Goal: Task Accomplishment & Management: Manage account settings

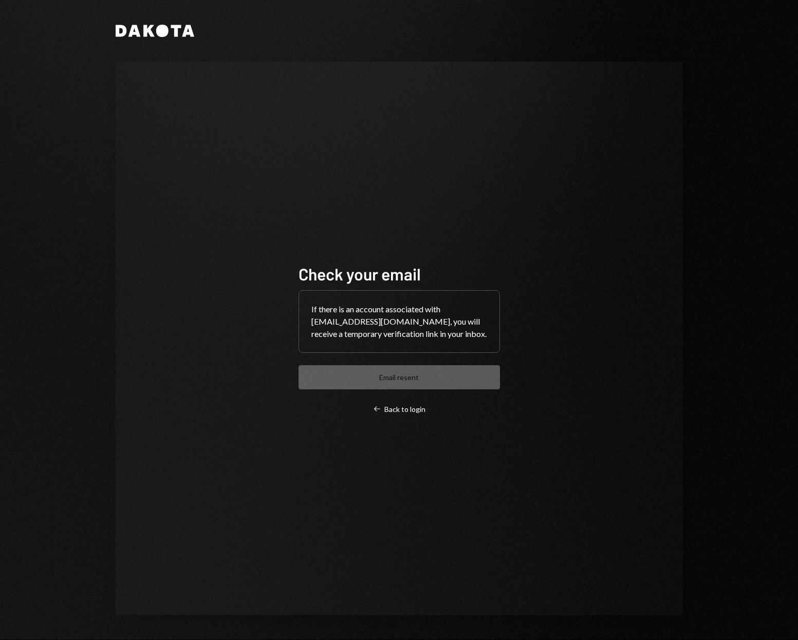
click at [386, 311] on div "If there is an account associated with ops-ky@exresearchgroup.com, you will rec…" at bounding box center [399, 322] width 200 height 62
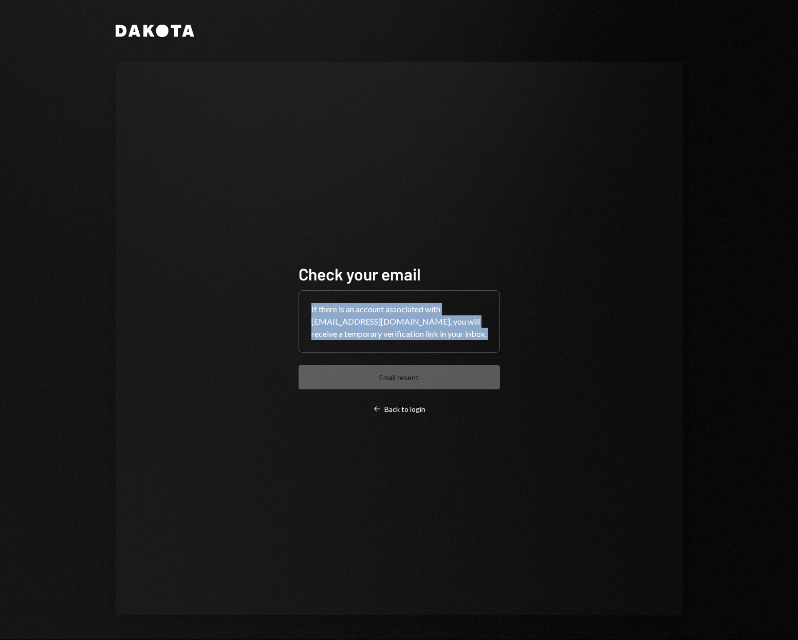
click at [386, 311] on div "If there is an account associated with ops-ky@exresearchgroup.com, you will rec…" at bounding box center [399, 322] width 200 height 62
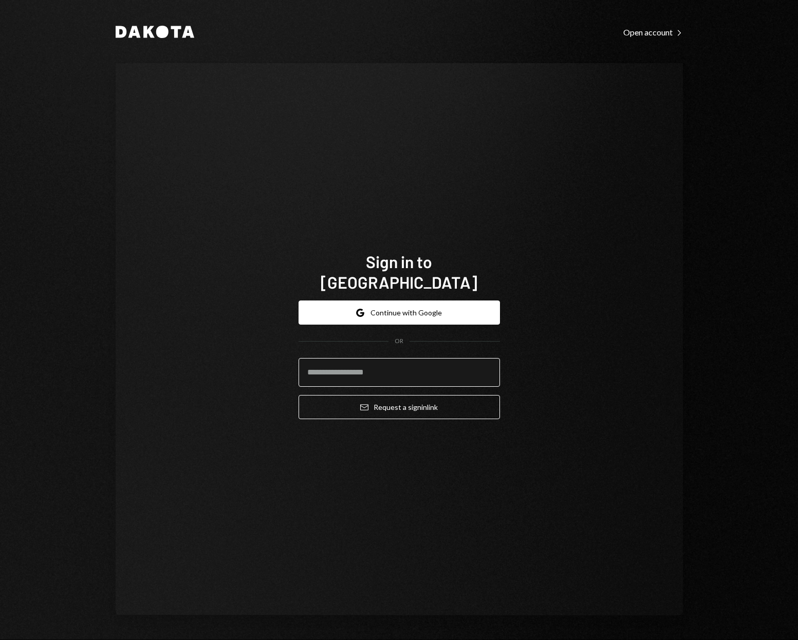
click at [355, 364] on input "email" at bounding box center [398, 372] width 201 height 29
type input "**********"
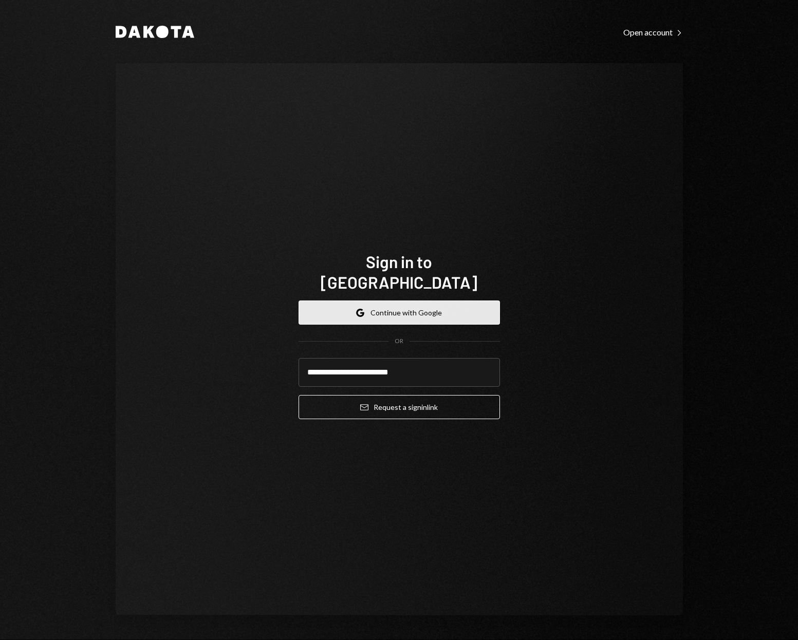
click at [404, 300] on button "Google Continue with Google" at bounding box center [398, 312] width 201 height 24
click at [425, 364] on input "**********" at bounding box center [398, 372] width 201 height 29
click at [435, 363] on input "**********" at bounding box center [398, 372] width 201 height 29
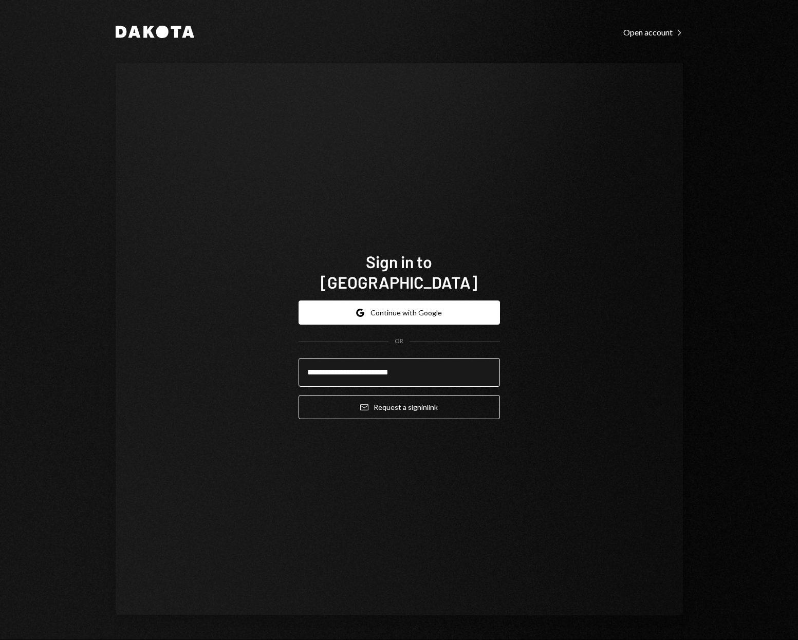
click at [424, 363] on input "**********" at bounding box center [398, 372] width 201 height 29
click at [436, 361] on input "**********" at bounding box center [398, 372] width 201 height 29
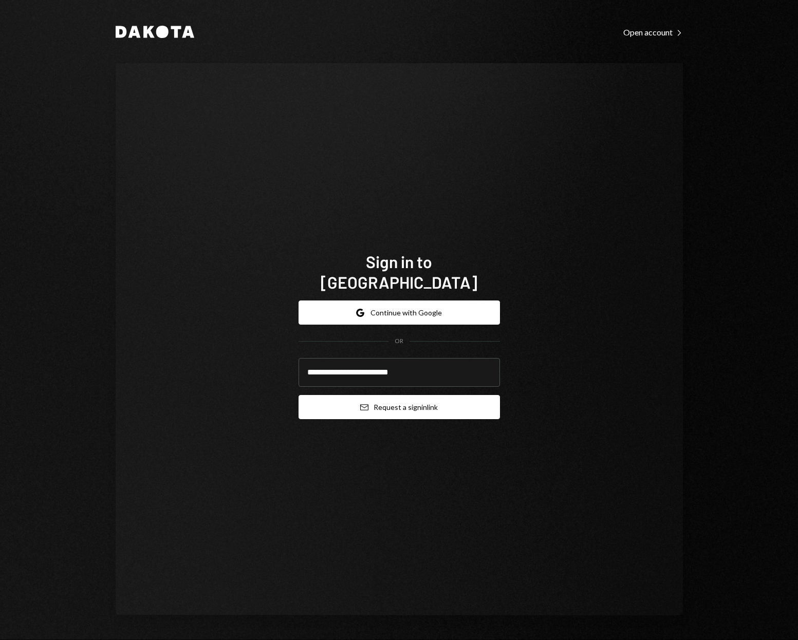
click at [419, 402] on button "Email Request a sign in link" at bounding box center [398, 407] width 201 height 24
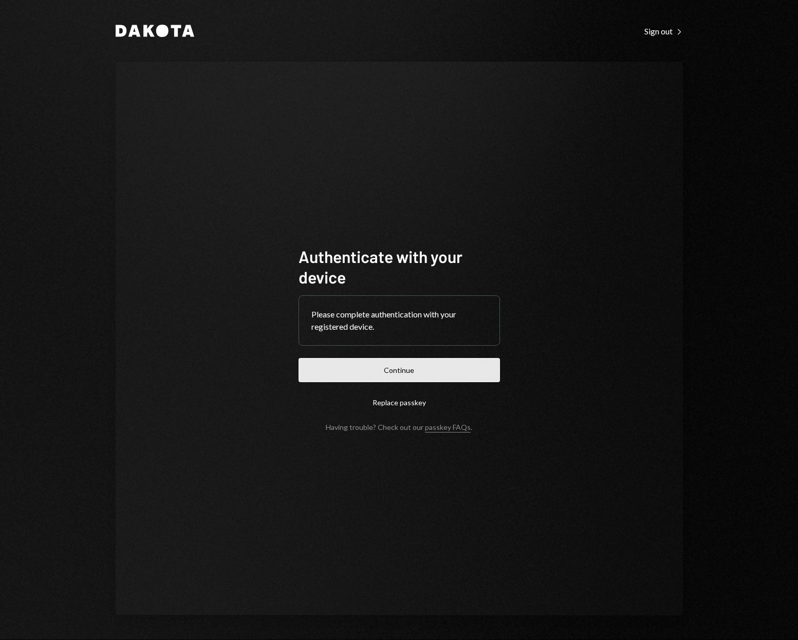
click at [403, 372] on button "Continue" at bounding box center [398, 370] width 201 height 24
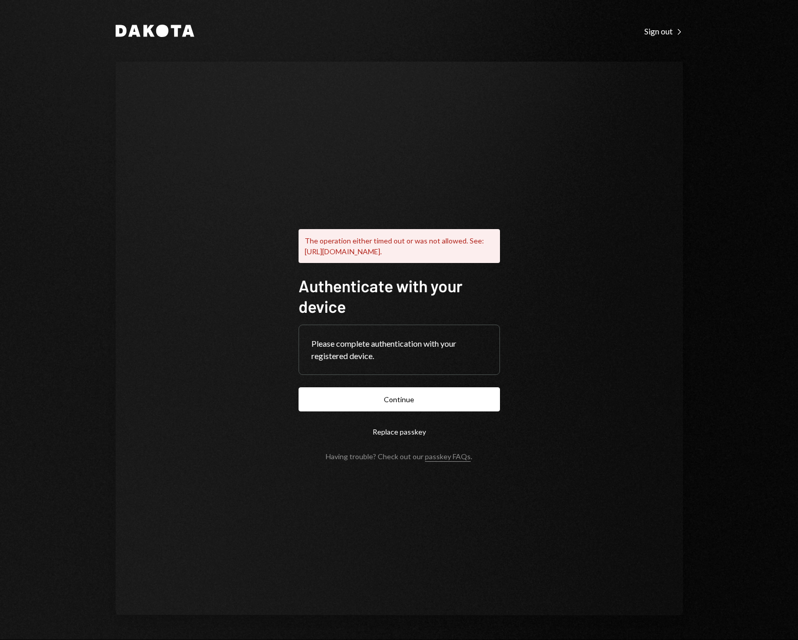
click at [399, 437] on button "Replace passkey" at bounding box center [398, 432] width 201 height 24
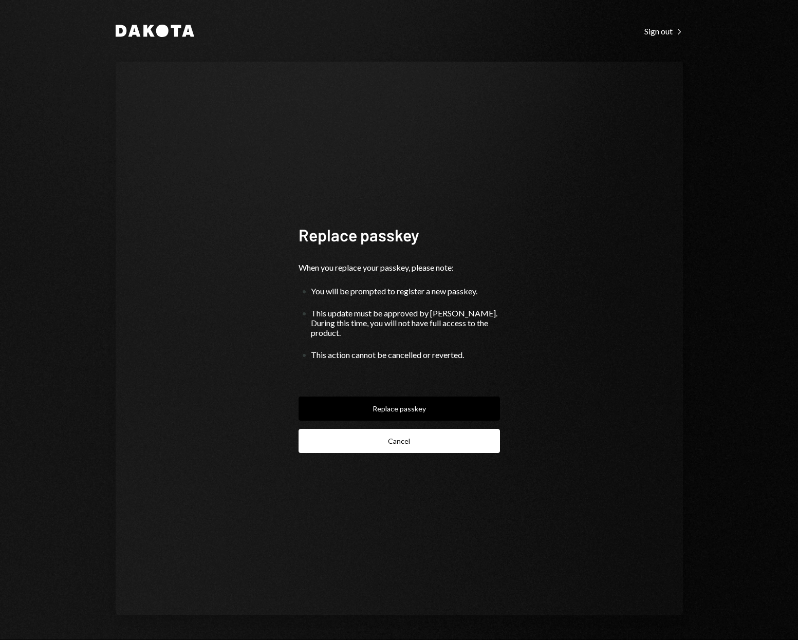
click at [411, 441] on button "Cancel" at bounding box center [398, 441] width 201 height 24
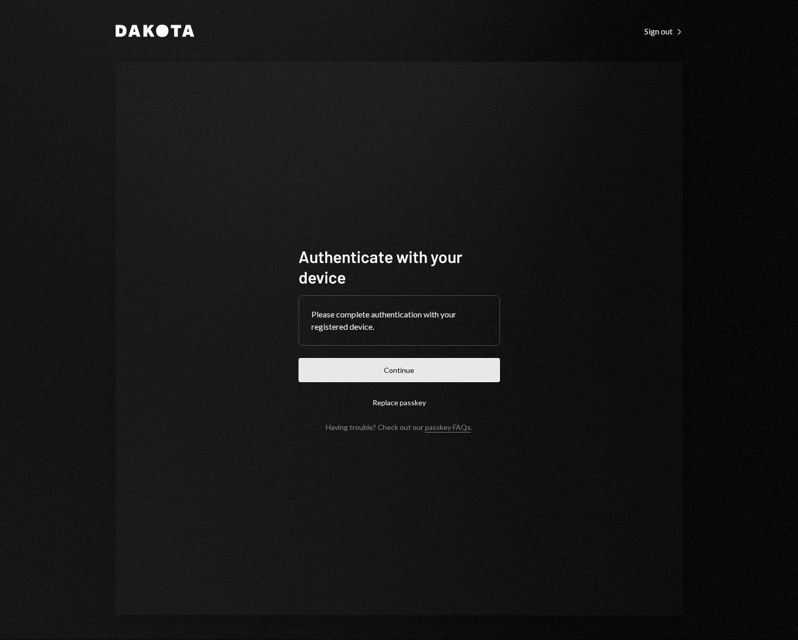
click at [408, 369] on button "Continue" at bounding box center [398, 370] width 201 height 24
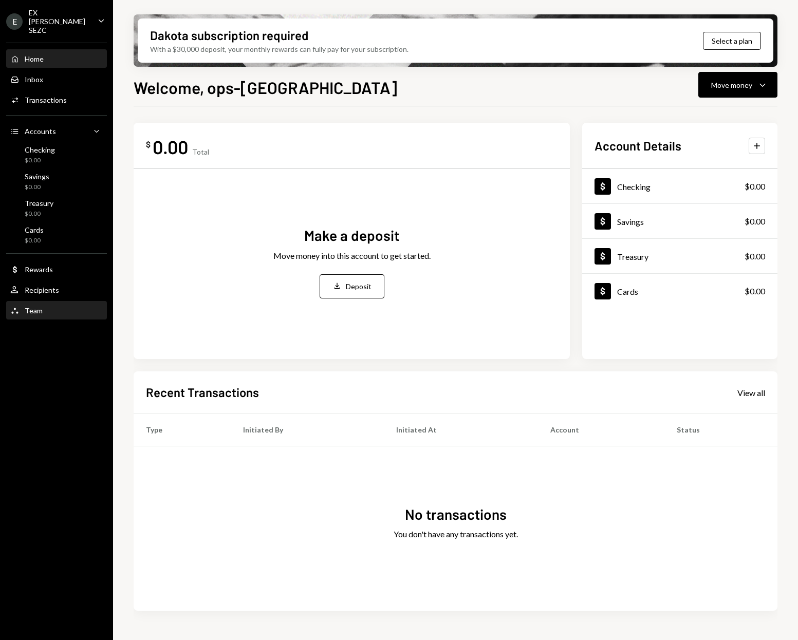
click at [44, 306] on div "Team Team" at bounding box center [56, 310] width 92 height 9
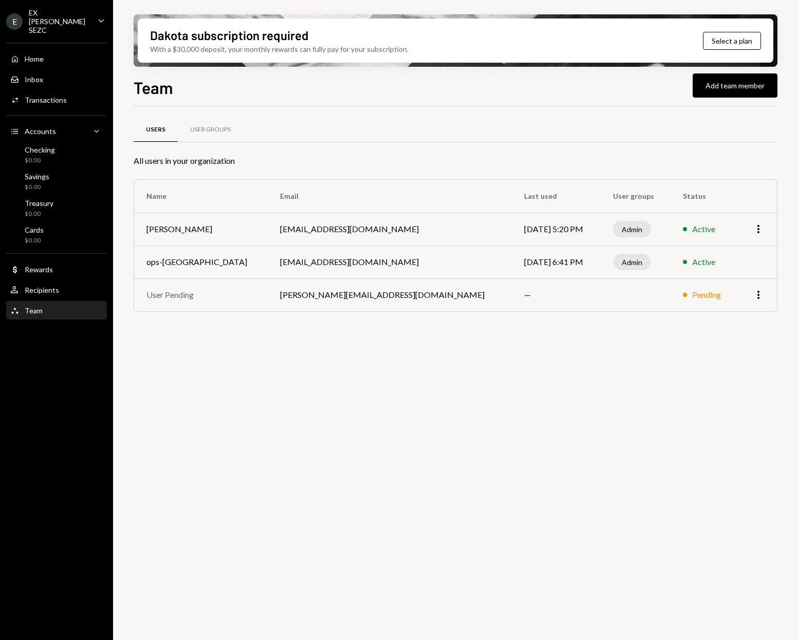
click at [330, 261] on td "[EMAIL_ADDRESS][DOMAIN_NAME]" at bounding box center [390, 262] width 244 height 33
click at [346, 261] on td "[EMAIL_ADDRESS][DOMAIN_NAME]" at bounding box center [390, 262] width 244 height 33
click at [512, 262] on td "Aug 15, 2025 6:41 PM" at bounding box center [556, 262] width 89 height 33
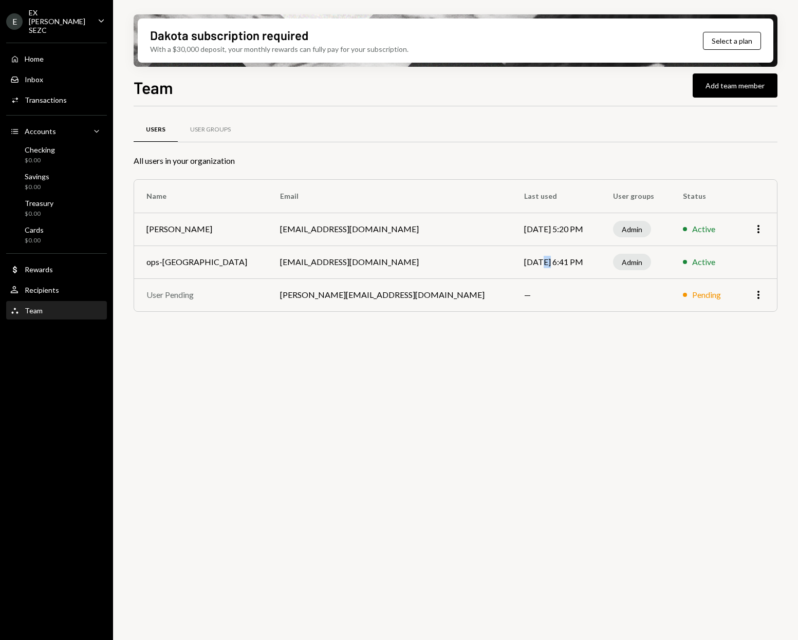
click at [512, 262] on td "Aug 15, 2025 6:41 PM" at bounding box center [556, 262] width 89 height 33
click at [324, 261] on td "[EMAIL_ADDRESS][DOMAIN_NAME]" at bounding box center [390, 262] width 244 height 33
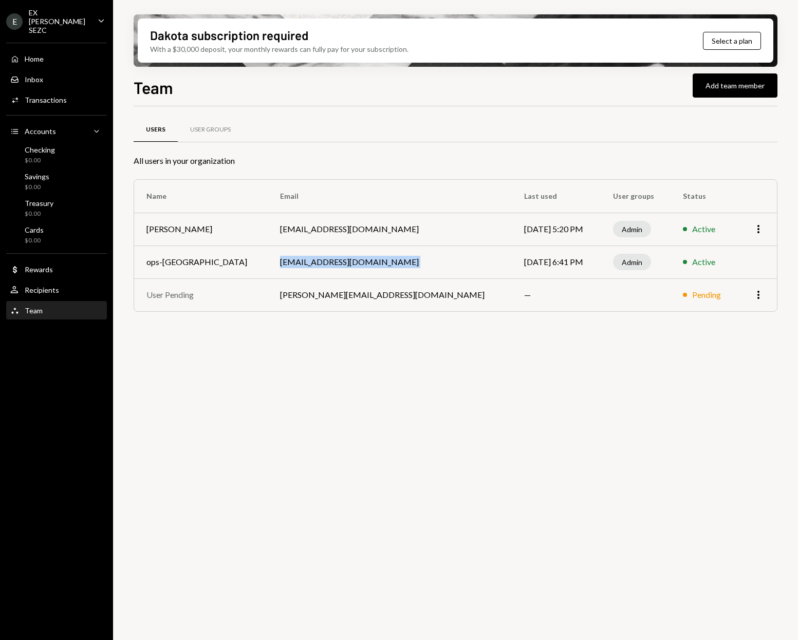
drag, startPoint x: 336, startPoint y: 265, endPoint x: 484, endPoint y: 189, distance: 166.6
click at [336, 265] on td "[EMAIL_ADDRESS][DOMAIN_NAME]" at bounding box center [390, 262] width 244 height 33
click at [736, 88] on button "Add team member" at bounding box center [734, 85] width 85 height 24
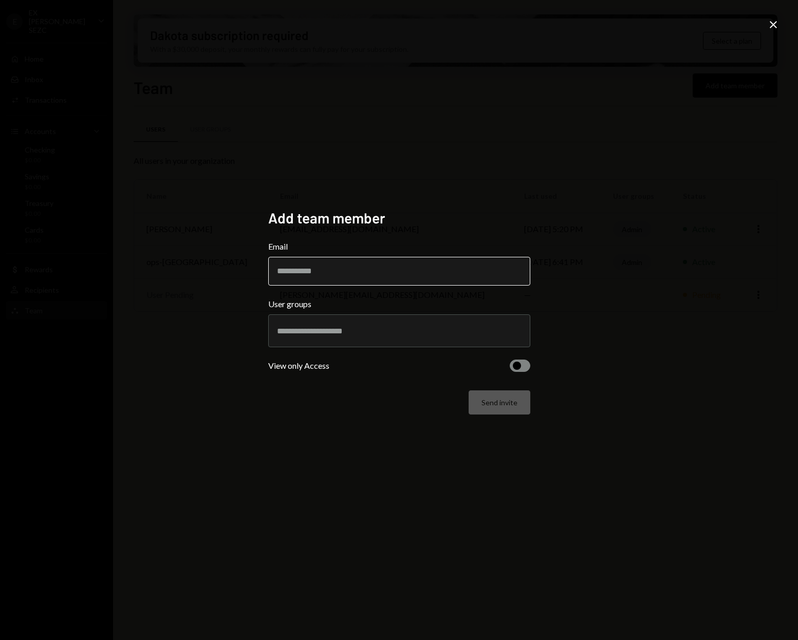
click at [316, 265] on input "Email" at bounding box center [399, 271] width 262 height 29
click at [296, 346] on div at bounding box center [399, 330] width 262 height 33
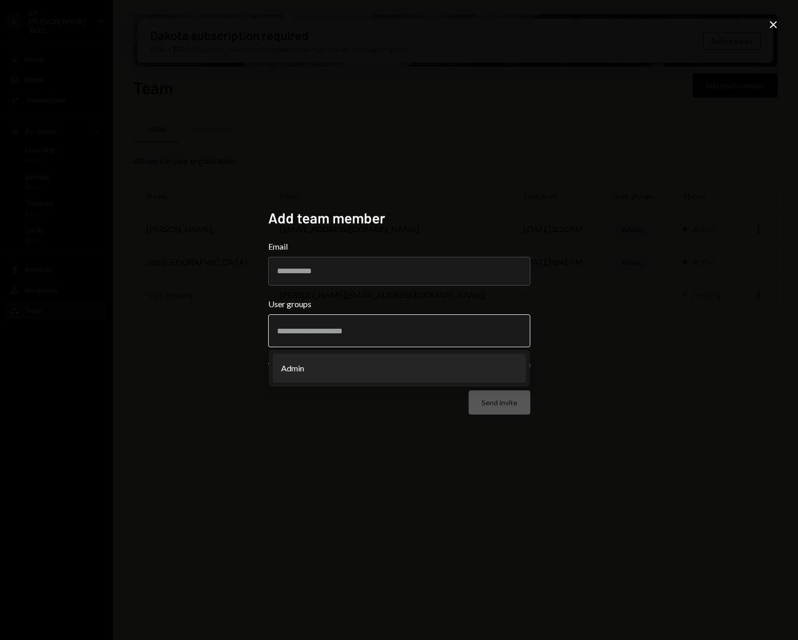
click at [300, 335] on input "text" at bounding box center [399, 330] width 244 height 9
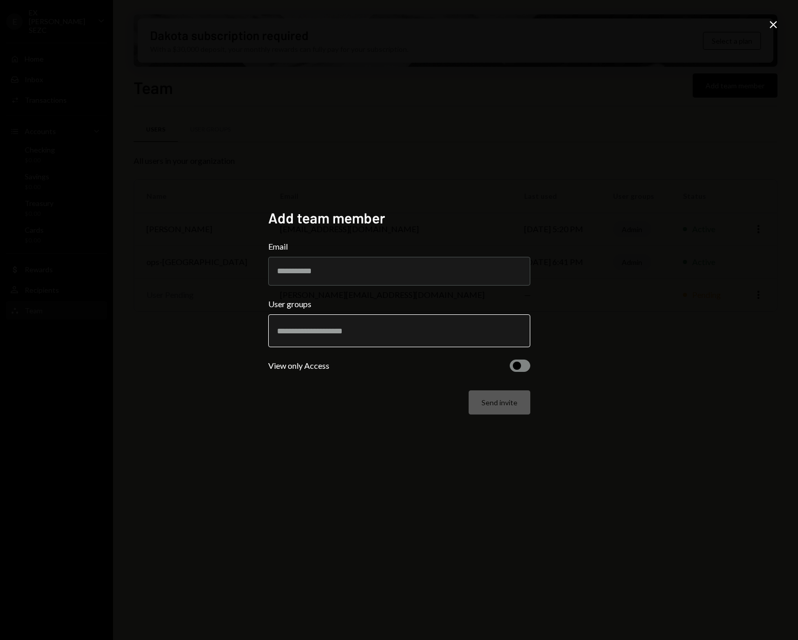
click at [302, 332] on input "text" at bounding box center [399, 330] width 244 height 9
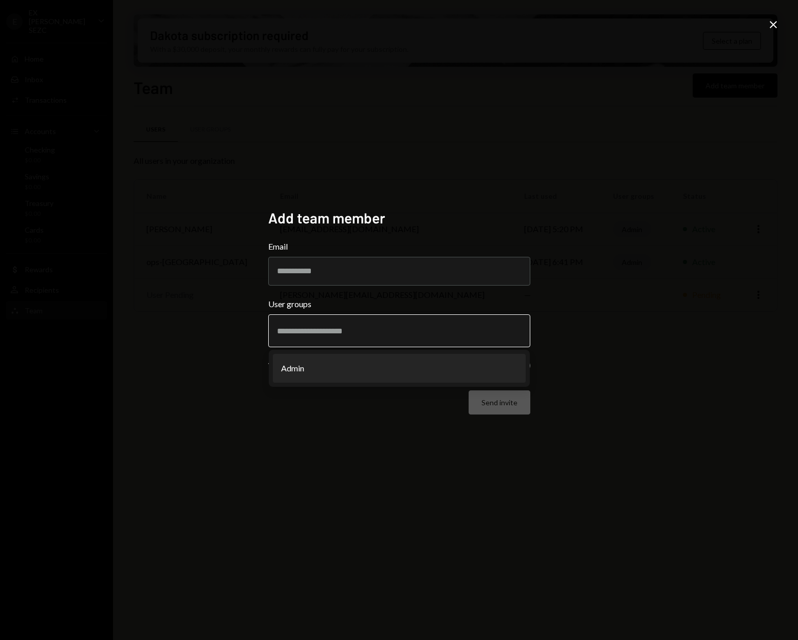
click at [295, 367] on li "Admin" at bounding box center [399, 368] width 253 height 29
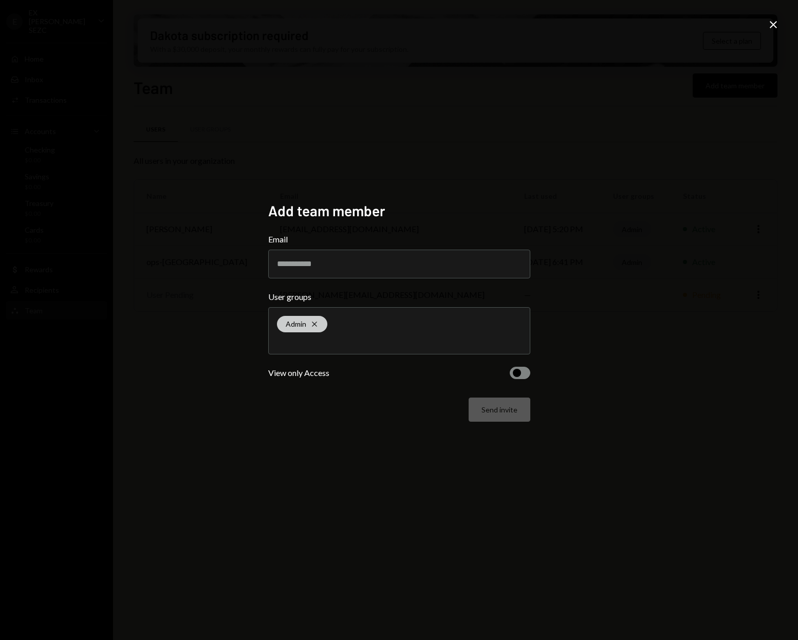
click at [316, 325] on icon at bounding box center [314, 324] width 5 height 5
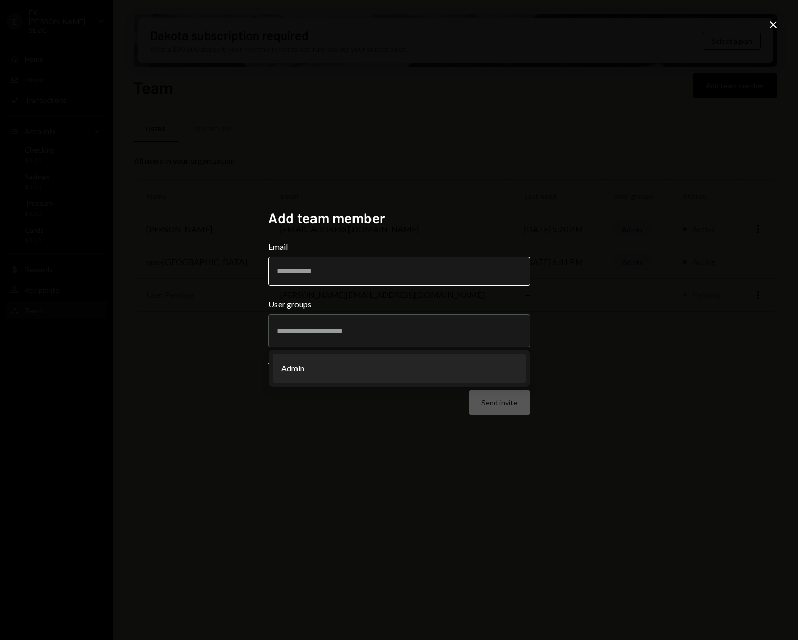
click at [320, 276] on input "Email" at bounding box center [399, 271] width 262 height 29
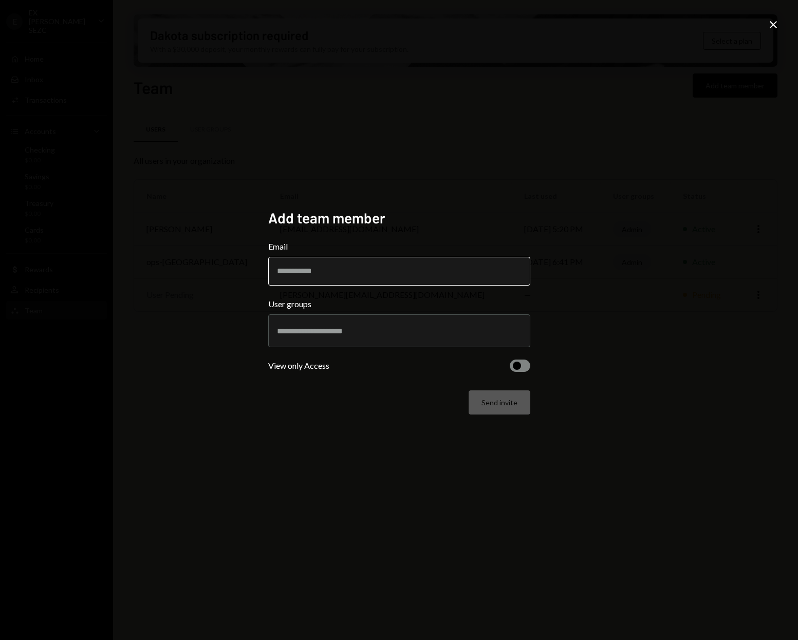
click at [326, 270] on input "Email" at bounding box center [399, 271] width 262 height 29
type input "**********"
click at [323, 334] on input "text" at bounding box center [399, 330] width 244 height 9
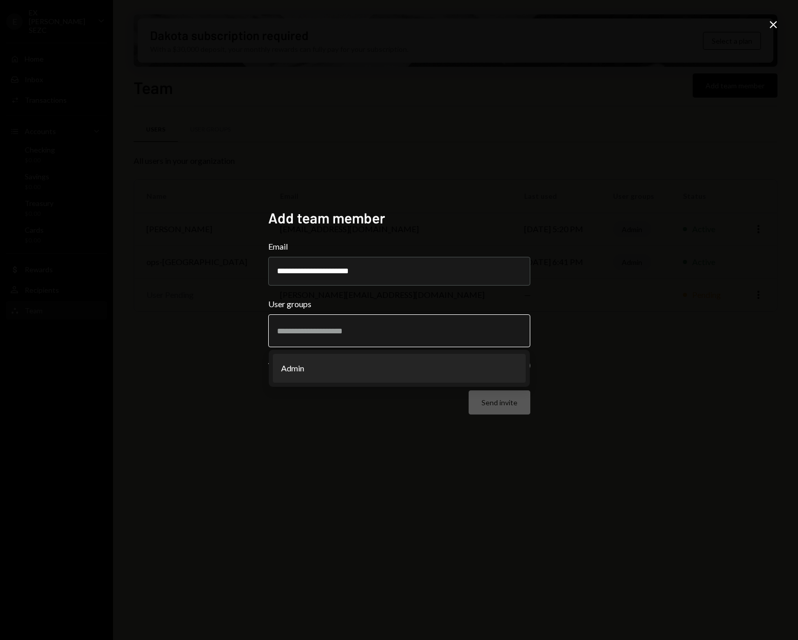
click at [307, 366] on li "Admin" at bounding box center [399, 368] width 253 height 29
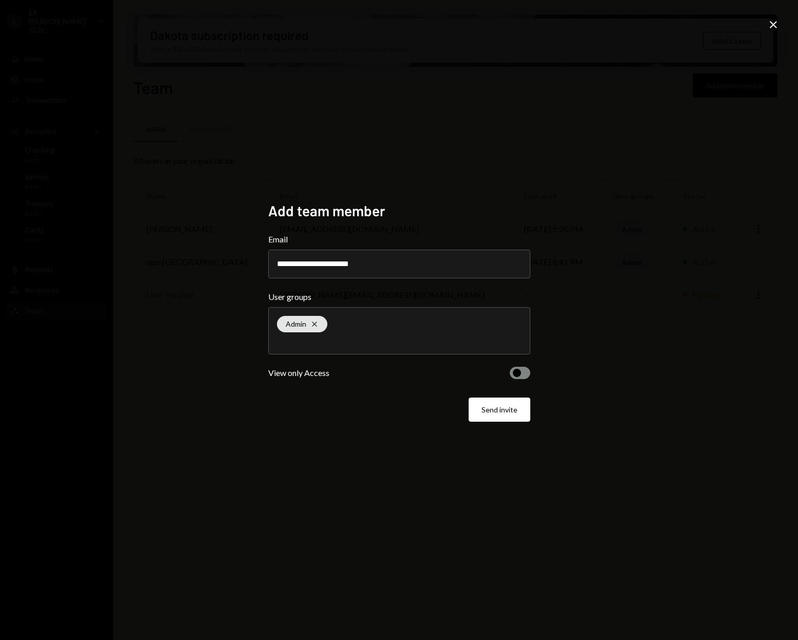
click at [520, 377] on button "button" at bounding box center [520, 373] width 21 height 12
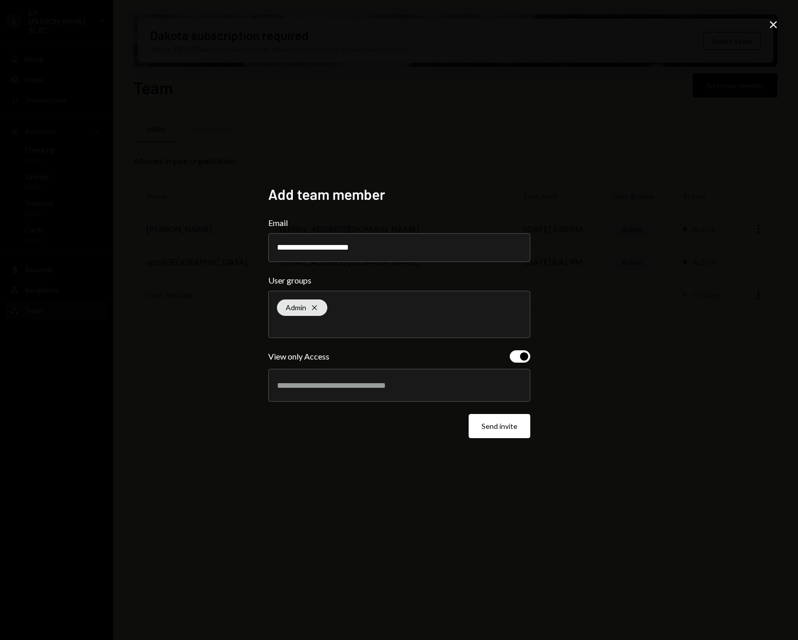
click at [525, 360] on span "button" at bounding box center [524, 356] width 8 height 8
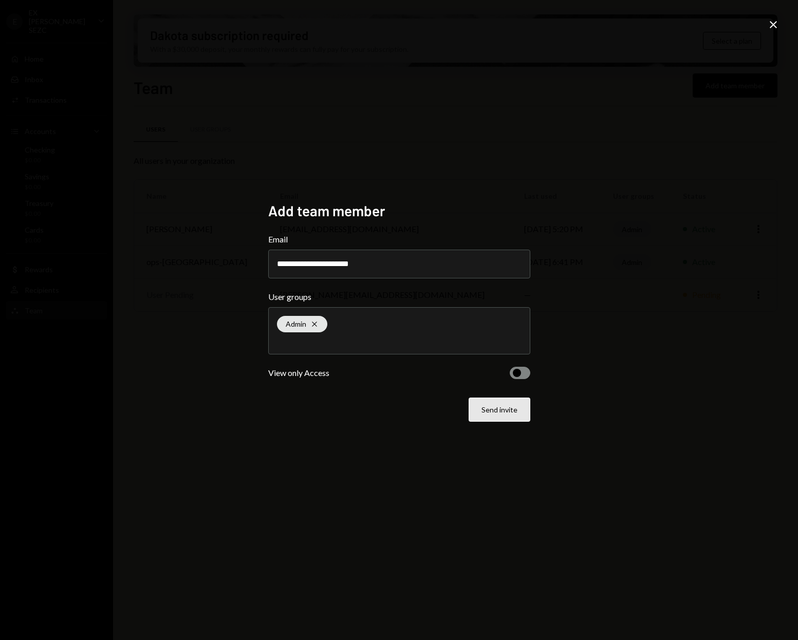
click at [491, 410] on button "Send invite" at bounding box center [499, 410] width 62 height 24
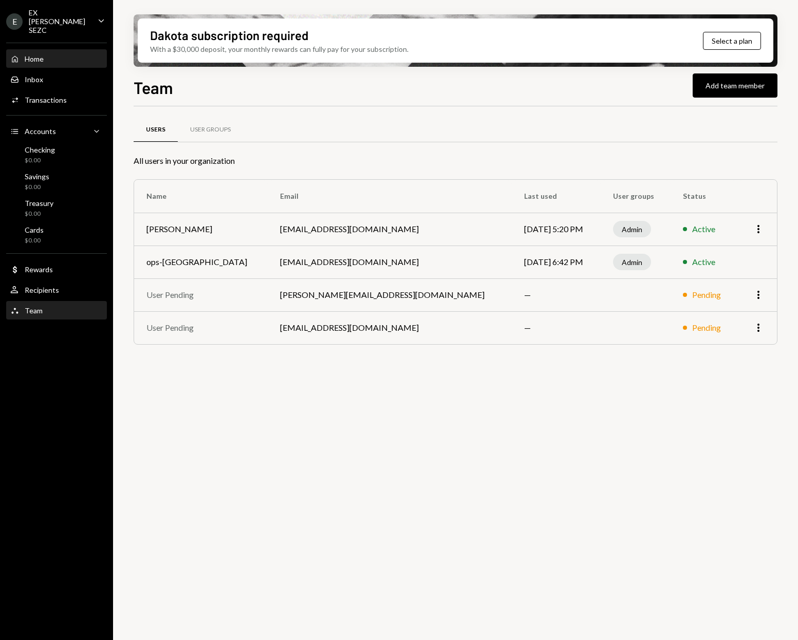
click at [46, 54] on div "Home Home" at bounding box center [56, 58] width 92 height 9
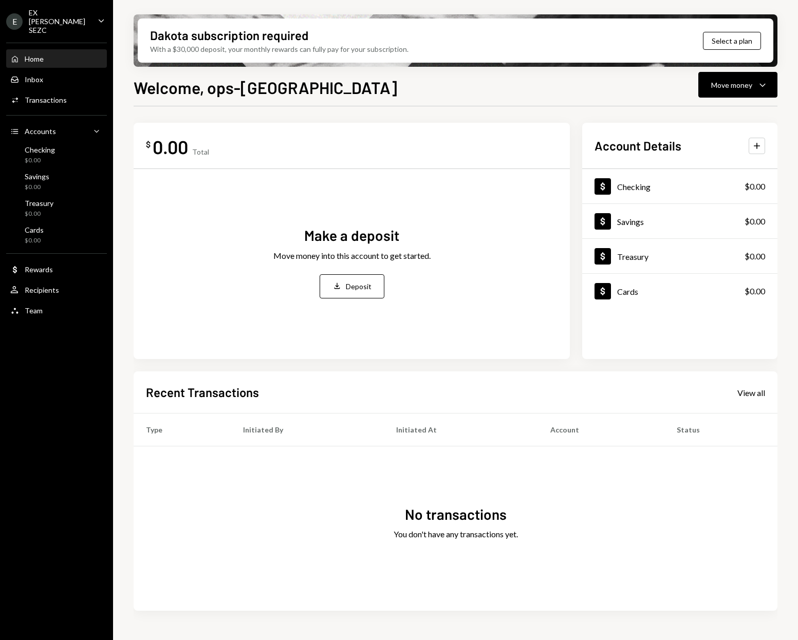
click at [220, 395] on h2 "Recent Transactions" at bounding box center [202, 392] width 113 height 17
click at [230, 394] on h2 "Recent Transactions" at bounding box center [202, 392] width 113 height 17
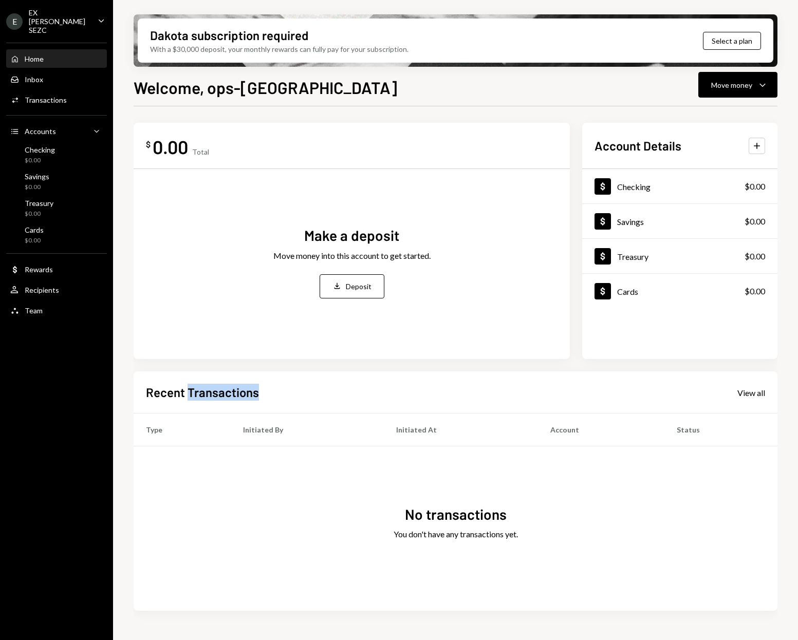
click at [230, 394] on h2 "Recent Transactions" at bounding box center [202, 392] width 113 height 17
click at [232, 394] on h2 "Recent Transactions" at bounding box center [202, 392] width 113 height 17
click at [166, 89] on h1 "Welcome, ops-[GEOGRAPHIC_DATA]" at bounding box center [265, 87] width 263 height 21
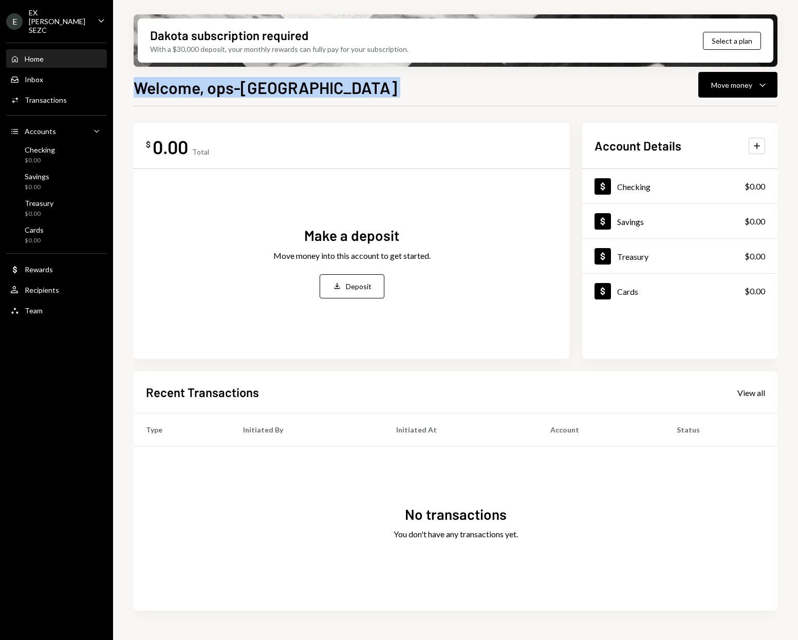
click at [166, 89] on h1 "Welcome, ops-[GEOGRAPHIC_DATA]" at bounding box center [265, 87] width 263 height 21
click at [187, 86] on h1 "Welcome, ops-[GEOGRAPHIC_DATA]" at bounding box center [265, 87] width 263 height 21
click at [216, 89] on h1 "Welcome, ops-[GEOGRAPHIC_DATA]" at bounding box center [265, 87] width 263 height 21
click at [247, 88] on h1 "Welcome, ops-[GEOGRAPHIC_DATA]" at bounding box center [265, 87] width 263 height 21
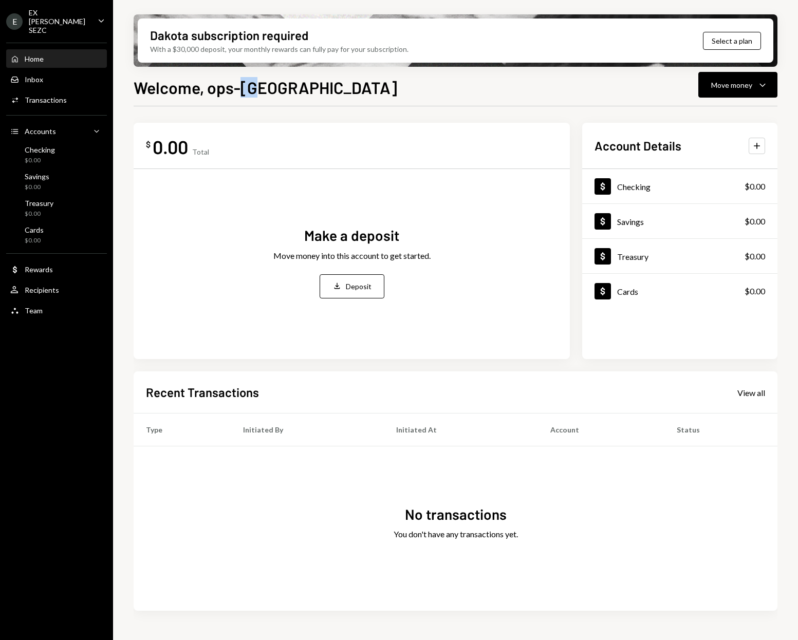
click at [246, 88] on h1 "Welcome, ops-[GEOGRAPHIC_DATA]" at bounding box center [265, 87] width 263 height 21
click at [51, 306] on div "Team Team" at bounding box center [56, 310] width 92 height 9
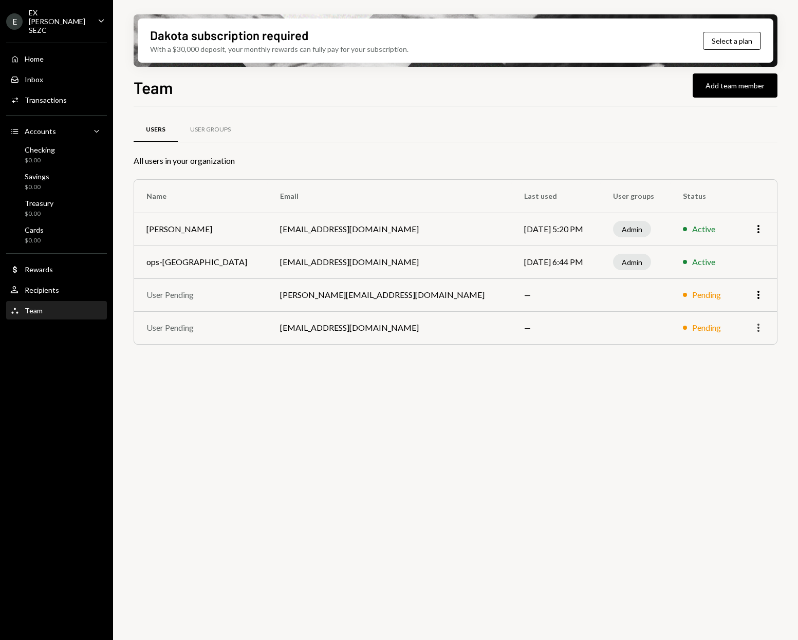
click at [760, 326] on icon "More" at bounding box center [758, 328] width 12 height 12
click at [733, 347] on div "Remove" at bounding box center [734, 350] width 51 height 18
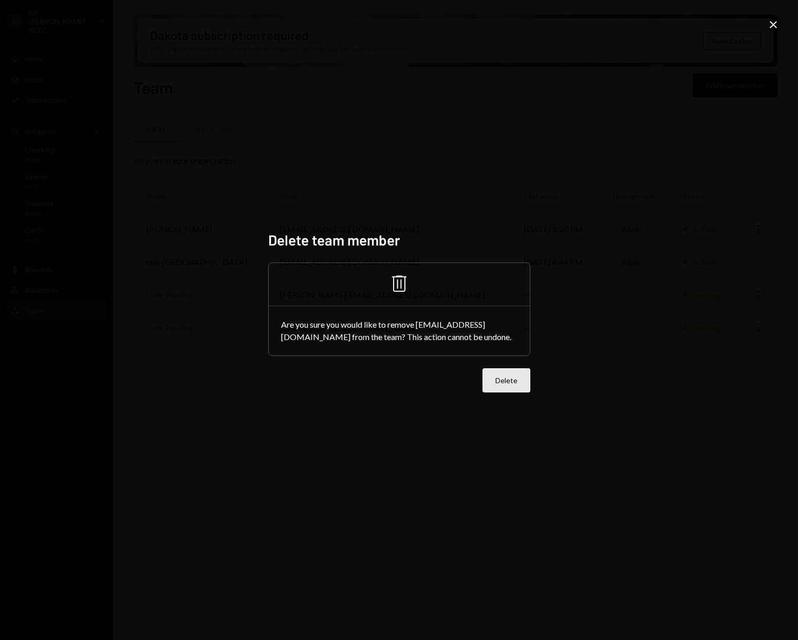
click at [498, 382] on button "Delete" at bounding box center [506, 380] width 48 height 24
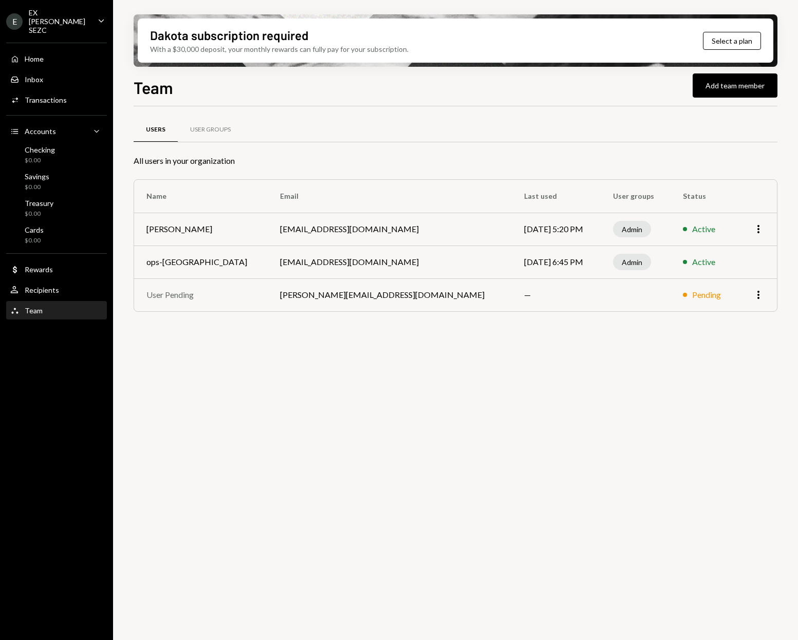
click at [316, 261] on td "[EMAIL_ADDRESS][DOMAIN_NAME]" at bounding box center [390, 262] width 244 height 33
click at [321, 259] on td "[EMAIL_ADDRESS][DOMAIN_NAME]" at bounding box center [390, 262] width 244 height 33
click at [309, 296] on td "[PERSON_NAME][EMAIL_ADDRESS][DOMAIN_NAME]" at bounding box center [390, 294] width 244 height 33
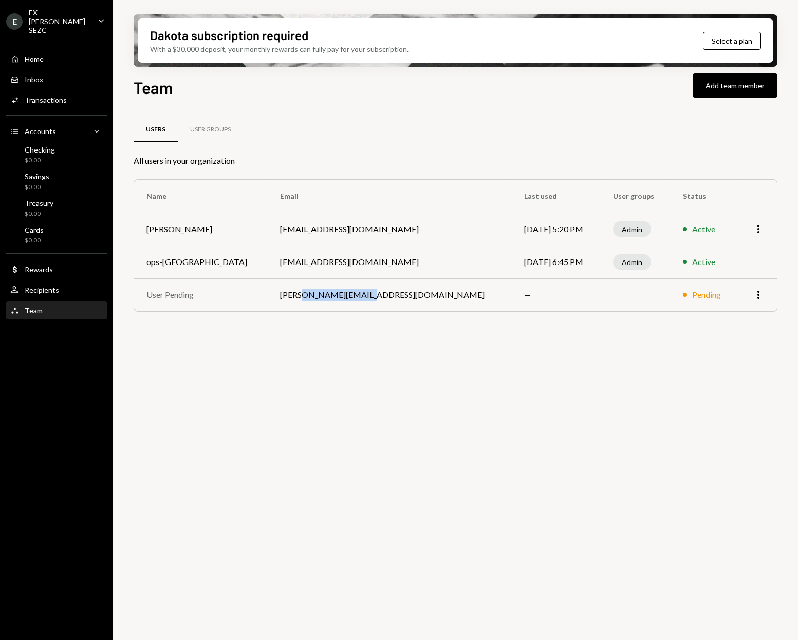
click at [309, 296] on td "[PERSON_NAME][EMAIL_ADDRESS][DOMAIN_NAME]" at bounding box center [390, 294] width 244 height 33
click at [312, 259] on td "[EMAIL_ADDRESS][DOMAIN_NAME]" at bounding box center [390, 262] width 244 height 33
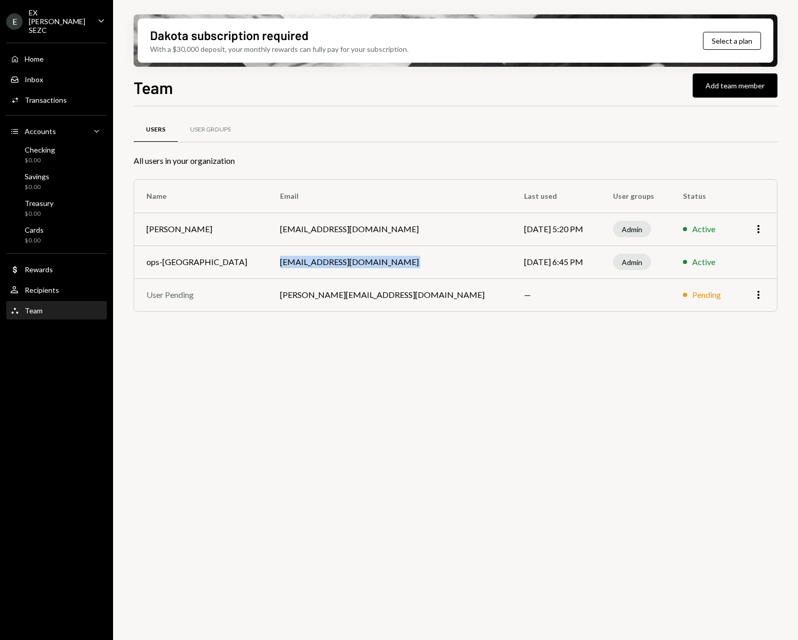
click at [333, 267] on td "[EMAIL_ADDRESS][DOMAIN_NAME]" at bounding box center [390, 262] width 244 height 33
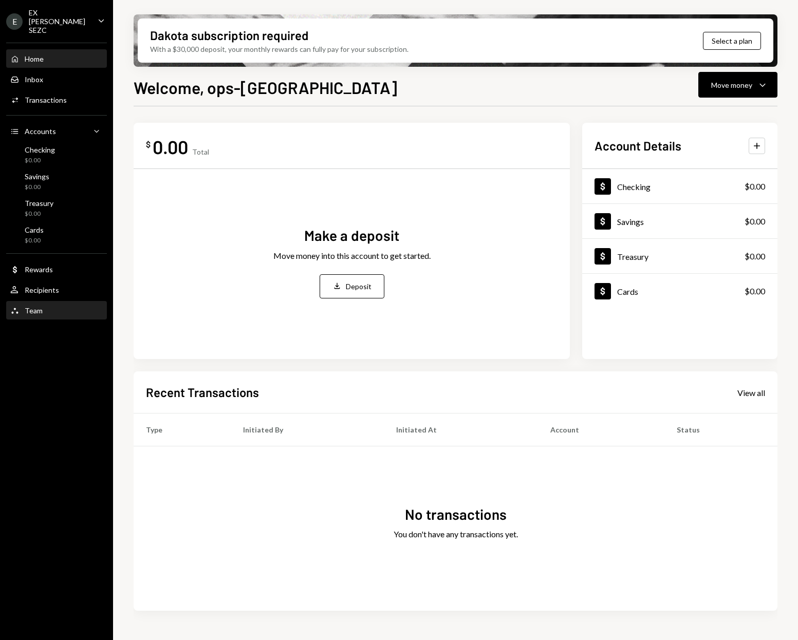
click at [32, 306] on div "Team" at bounding box center [34, 310] width 18 height 9
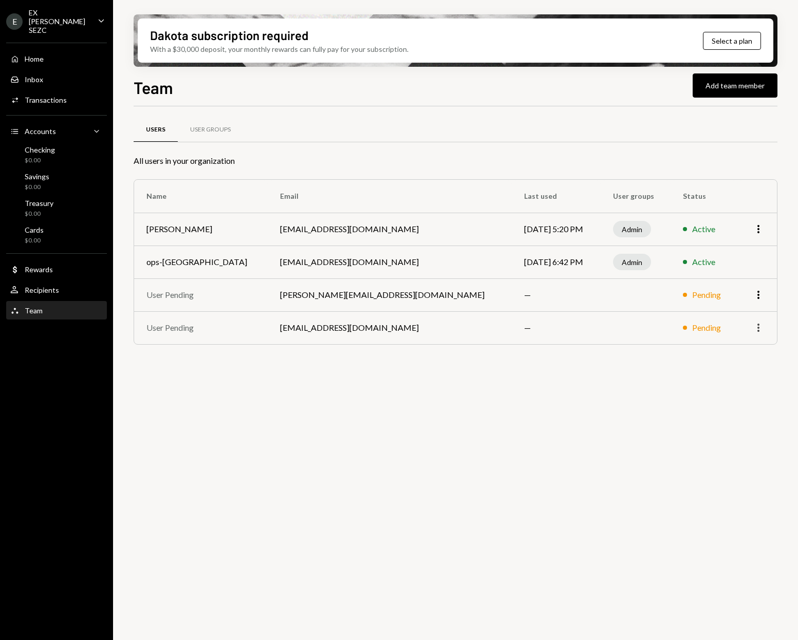
click at [754, 325] on icon "More" at bounding box center [758, 328] width 12 height 12
click at [758, 328] on icon "button" at bounding box center [758, 328] width 2 height 8
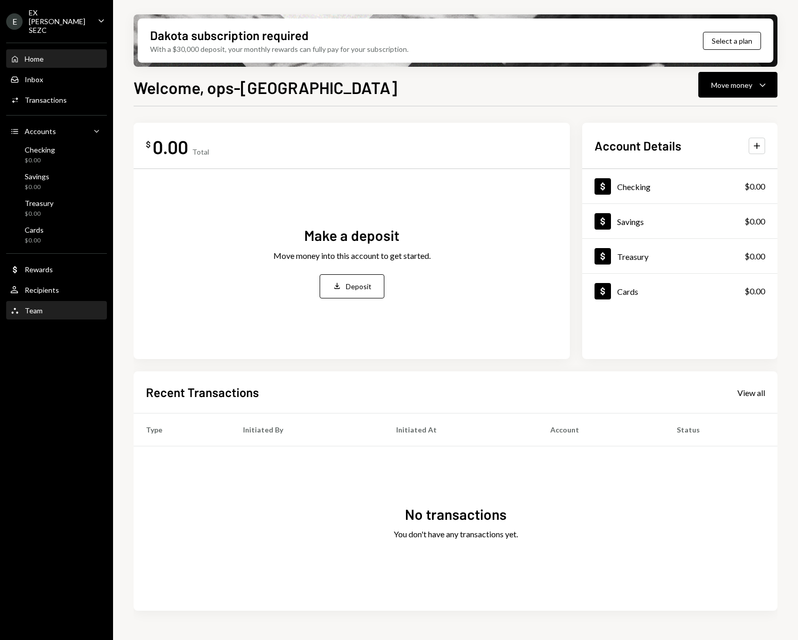
click at [34, 306] on div "Team" at bounding box center [34, 310] width 18 height 9
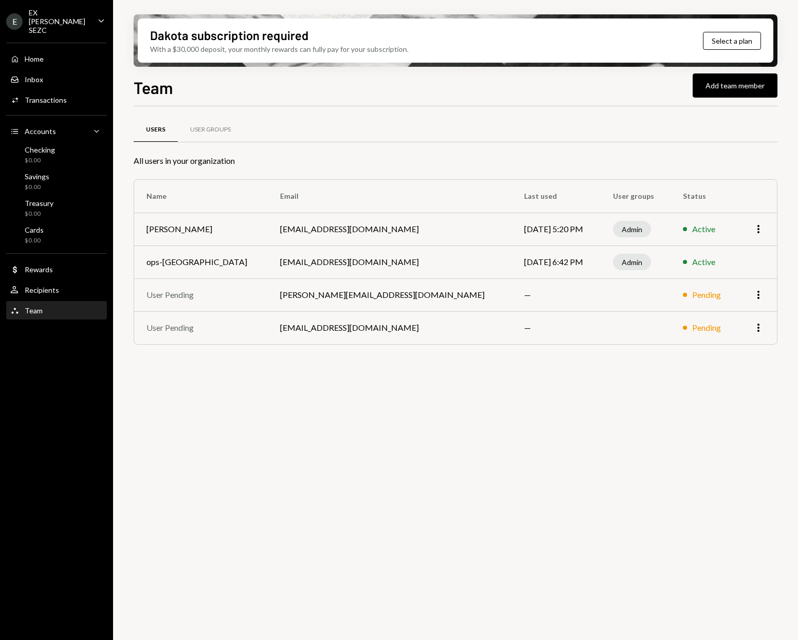
click at [307, 328] on td "[EMAIL_ADDRESS][DOMAIN_NAME]" at bounding box center [390, 327] width 244 height 33
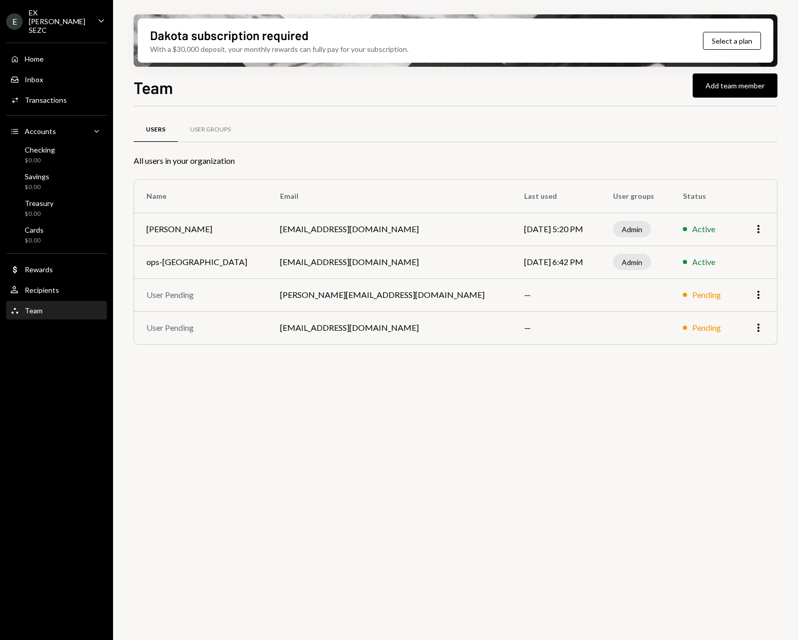
click at [308, 296] on td "[PERSON_NAME][EMAIL_ADDRESS][DOMAIN_NAME]" at bounding box center [390, 294] width 244 height 33
click at [294, 296] on td "[PERSON_NAME][EMAIL_ADDRESS][DOMAIN_NAME]" at bounding box center [390, 294] width 244 height 33
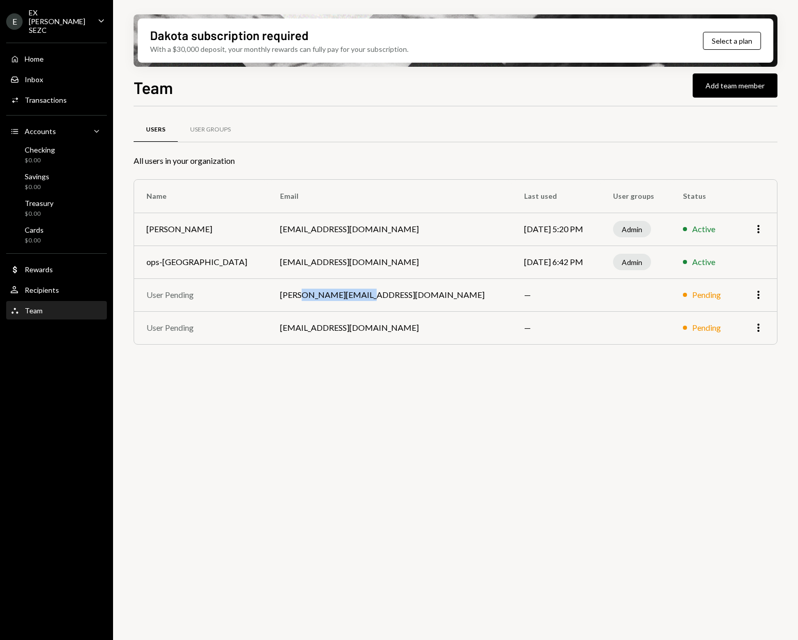
click at [294, 296] on td "[PERSON_NAME][EMAIL_ADDRESS][DOMAIN_NAME]" at bounding box center [390, 294] width 244 height 33
click at [310, 298] on td "[PERSON_NAME][EMAIL_ADDRESS][DOMAIN_NAME]" at bounding box center [390, 294] width 244 height 33
click at [613, 265] on div "Admin" at bounding box center [632, 262] width 38 height 16
click at [347, 262] on td "[EMAIL_ADDRESS][DOMAIN_NAME]" at bounding box center [390, 262] width 244 height 33
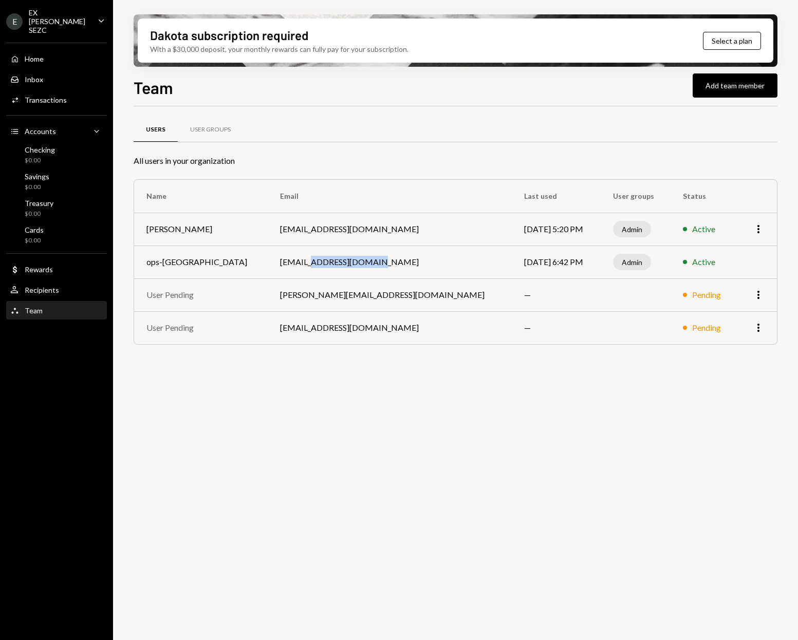
click at [347, 262] on td "[EMAIL_ADDRESS][DOMAIN_NAME]" at bounding box center [390, 262] width 244 height 33
click at [352, 263] on td "[EMAIL_ADDRESS][DOMAIN_NAME]" at bounding box center [390, 262] width 244 height 33
